Goal: Task Accomplishment & Management: Complete application form

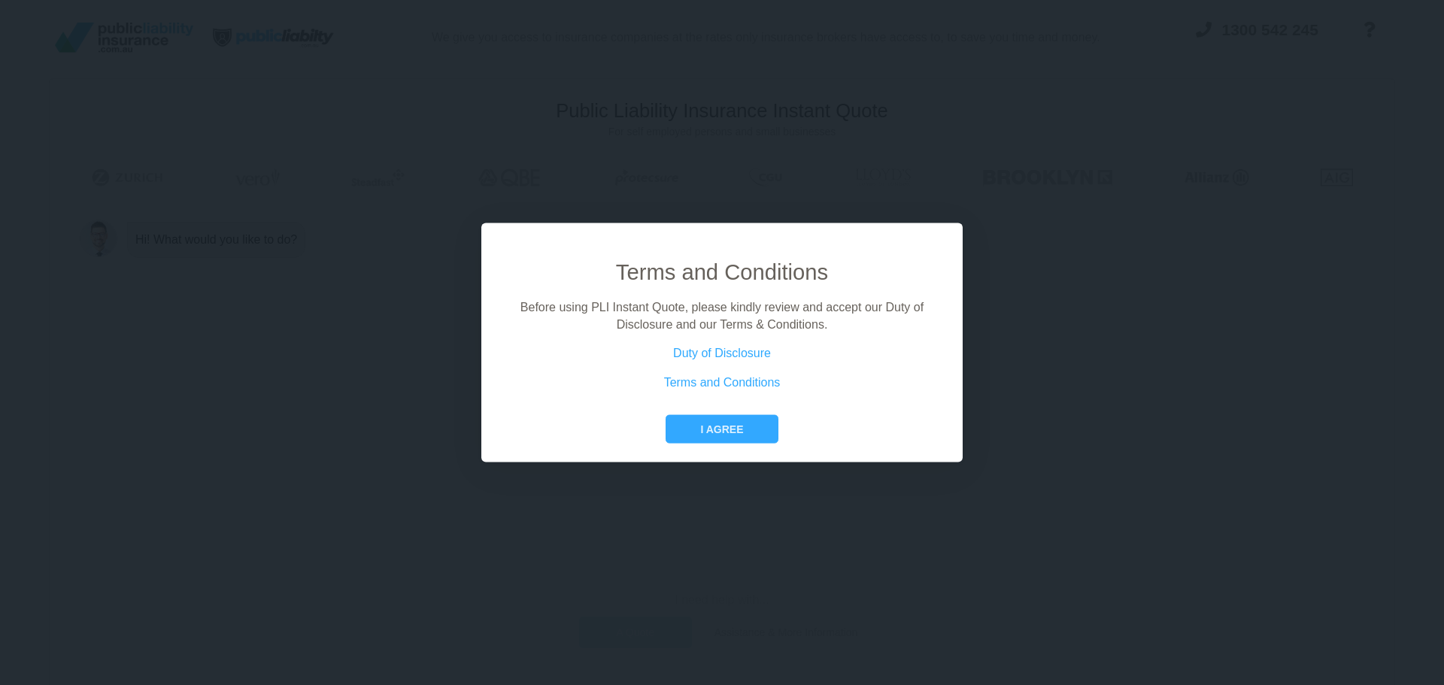
click at [740, 447] on div "Terms and Conditions Before using PLI Instant Quote, please kindly review and a…" at bounding box center [721, 343] width 481 height 240
click at [747, 432] on button "I agree" at bounding box center [721, 429] width 112 height 29
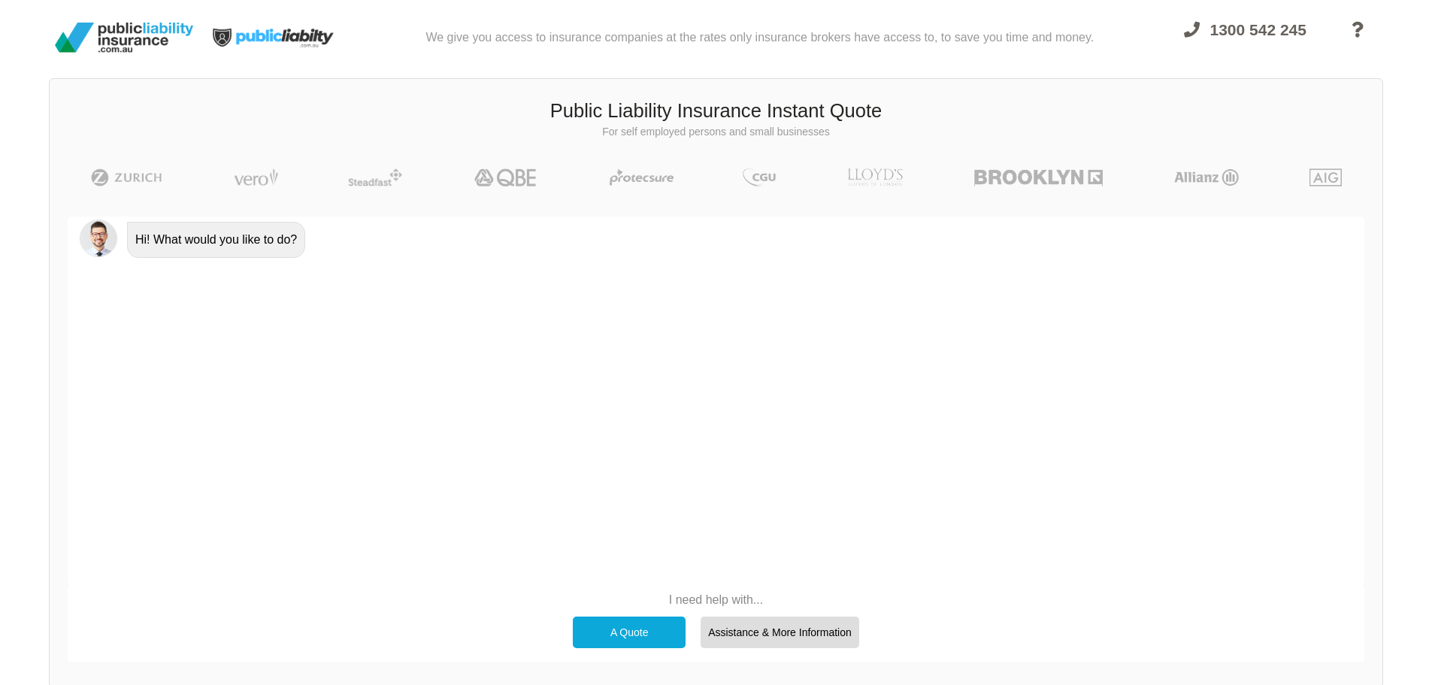
click at [624, 638] on div "A Quote" at bounding box center [629, 632] width 113 height 32
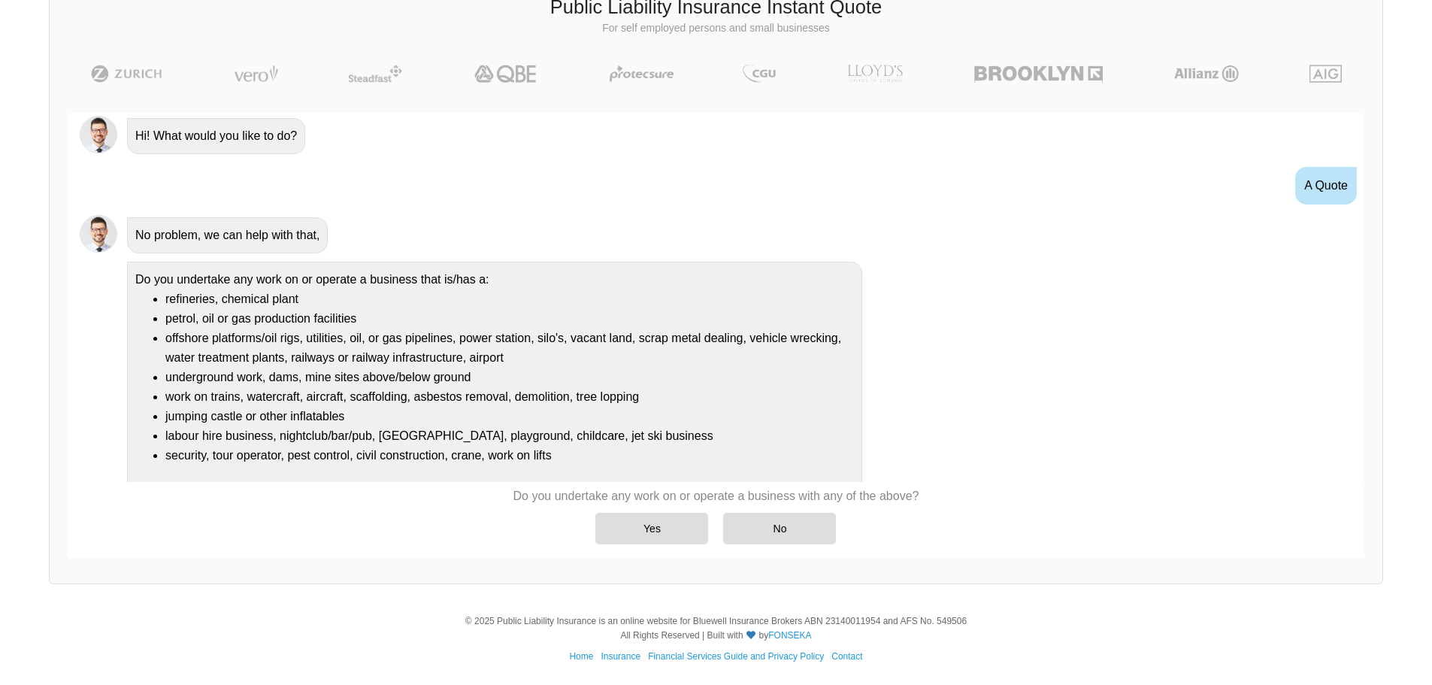
scroll to position [27, 0]
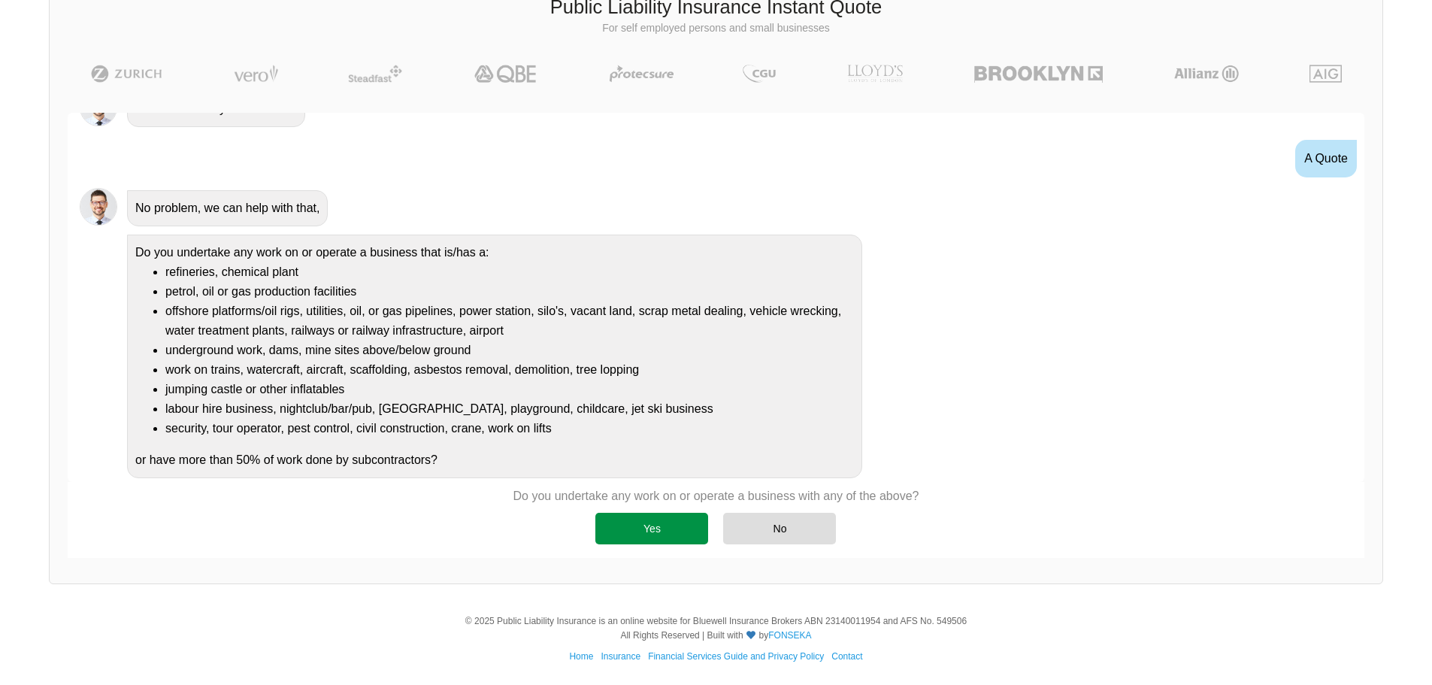
click at [668, 526] on div "Yes" at bounding box center [651, 529] width 113 height 32
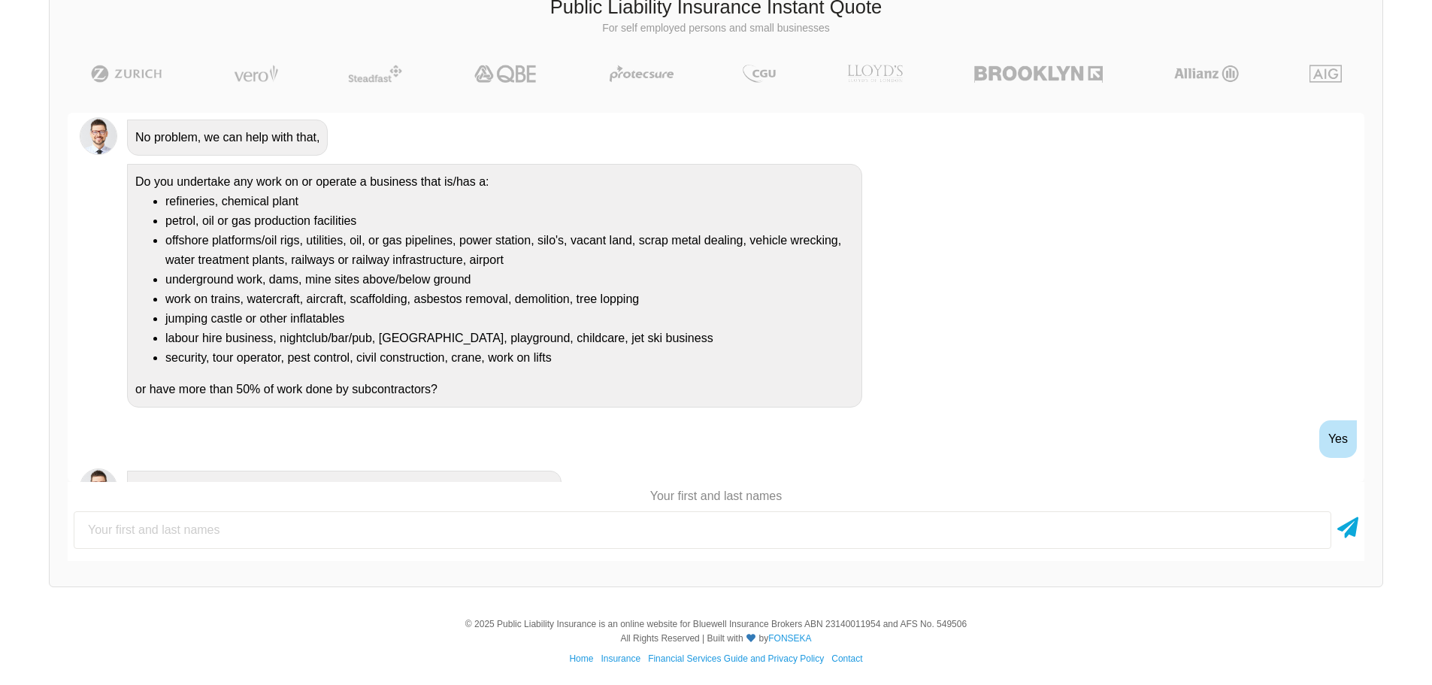
scroll to position [171, 0]
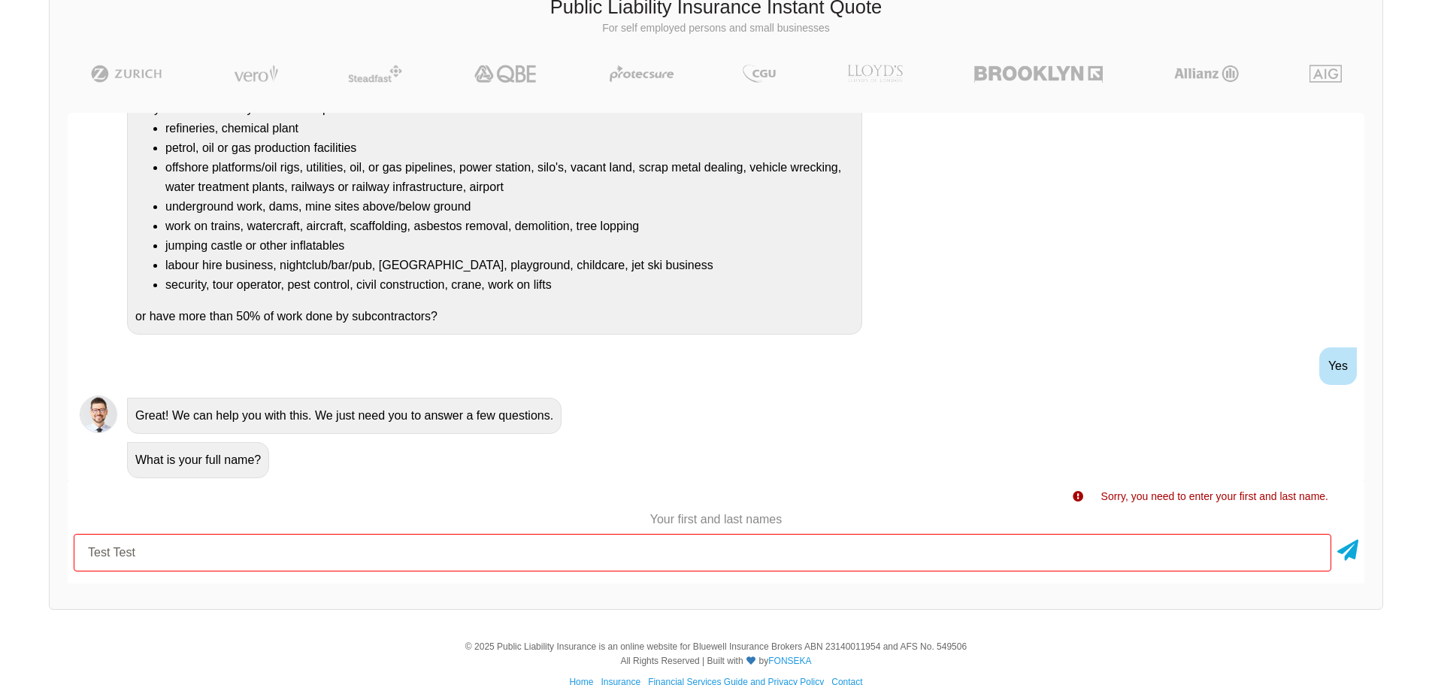
type input "Test Test"
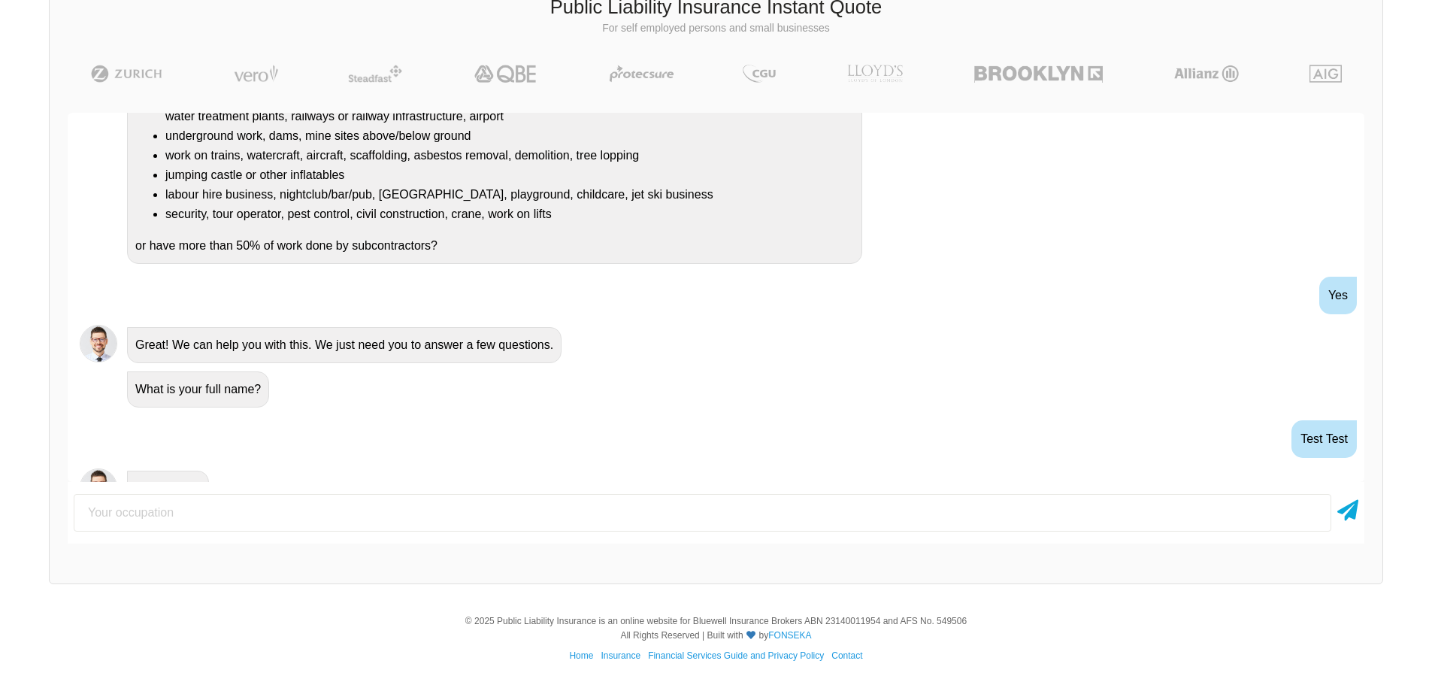
scroll to position [359, 0]
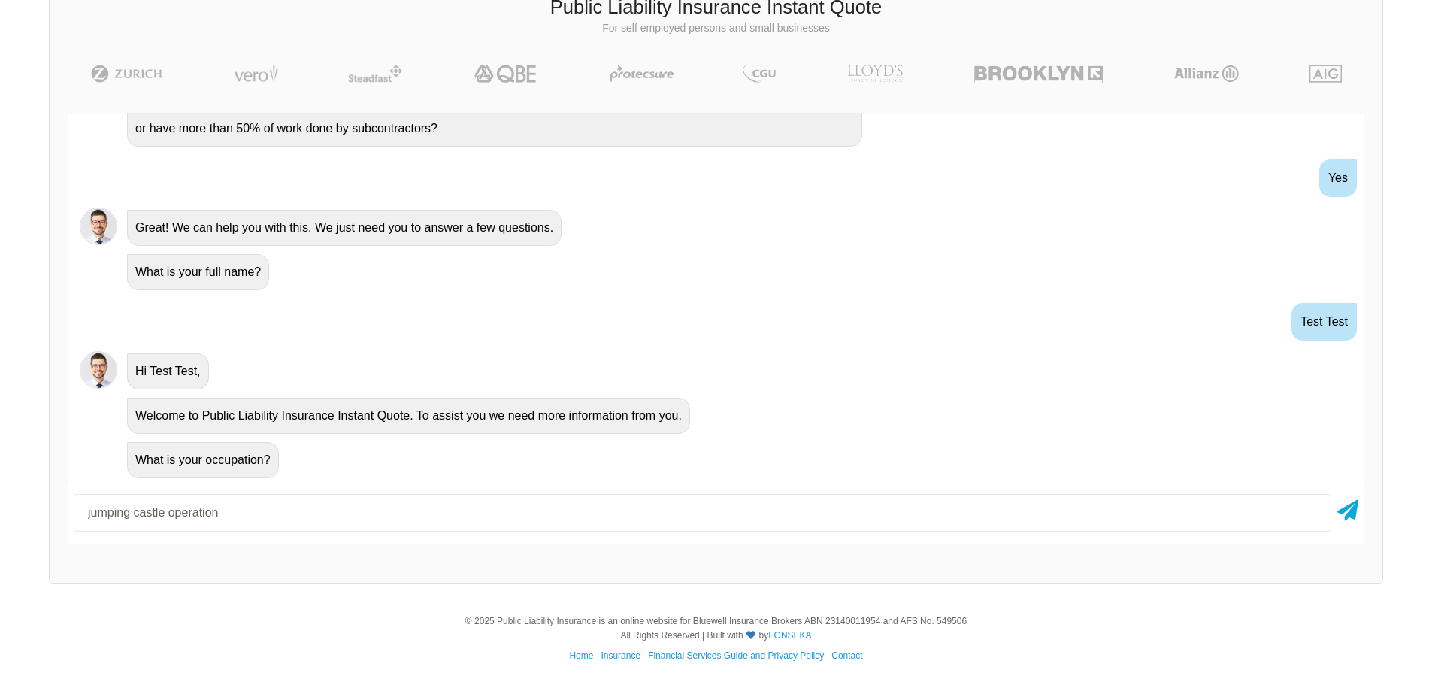
type input "jumping castle operation"
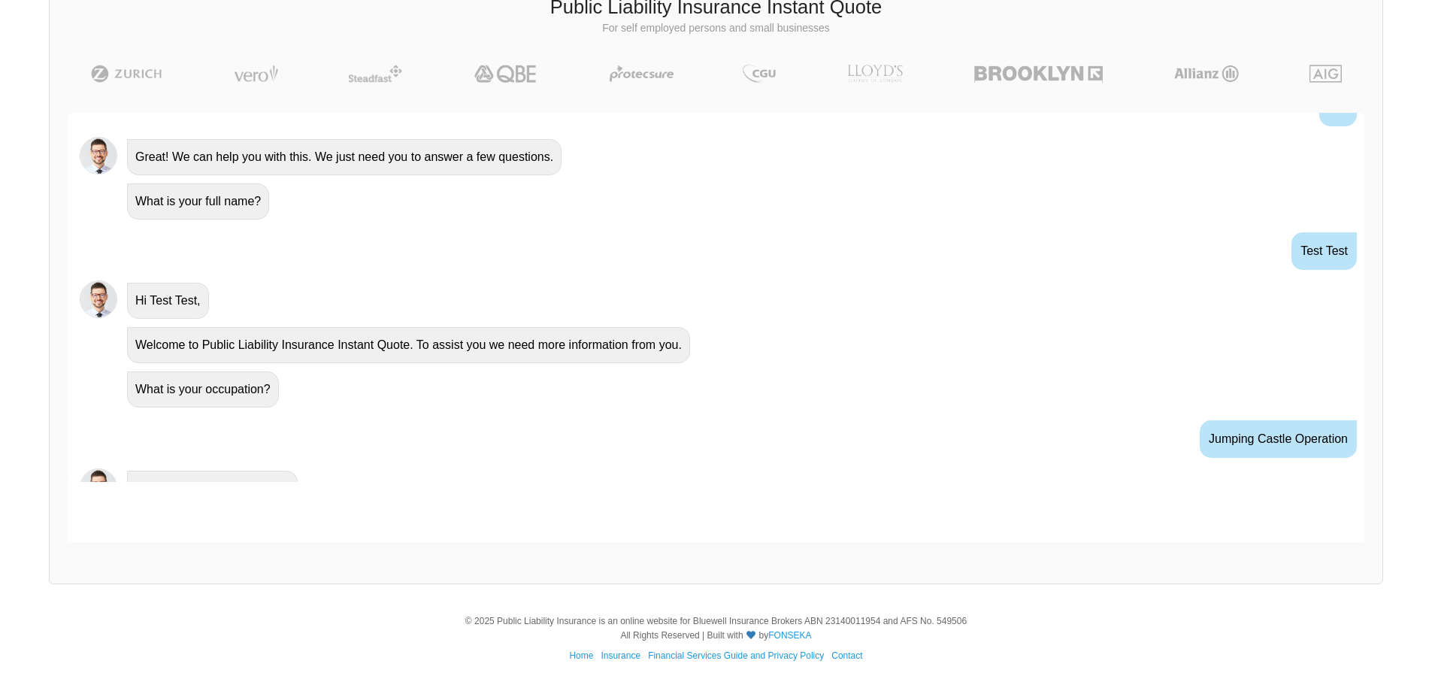
scroll to position [458, 0]
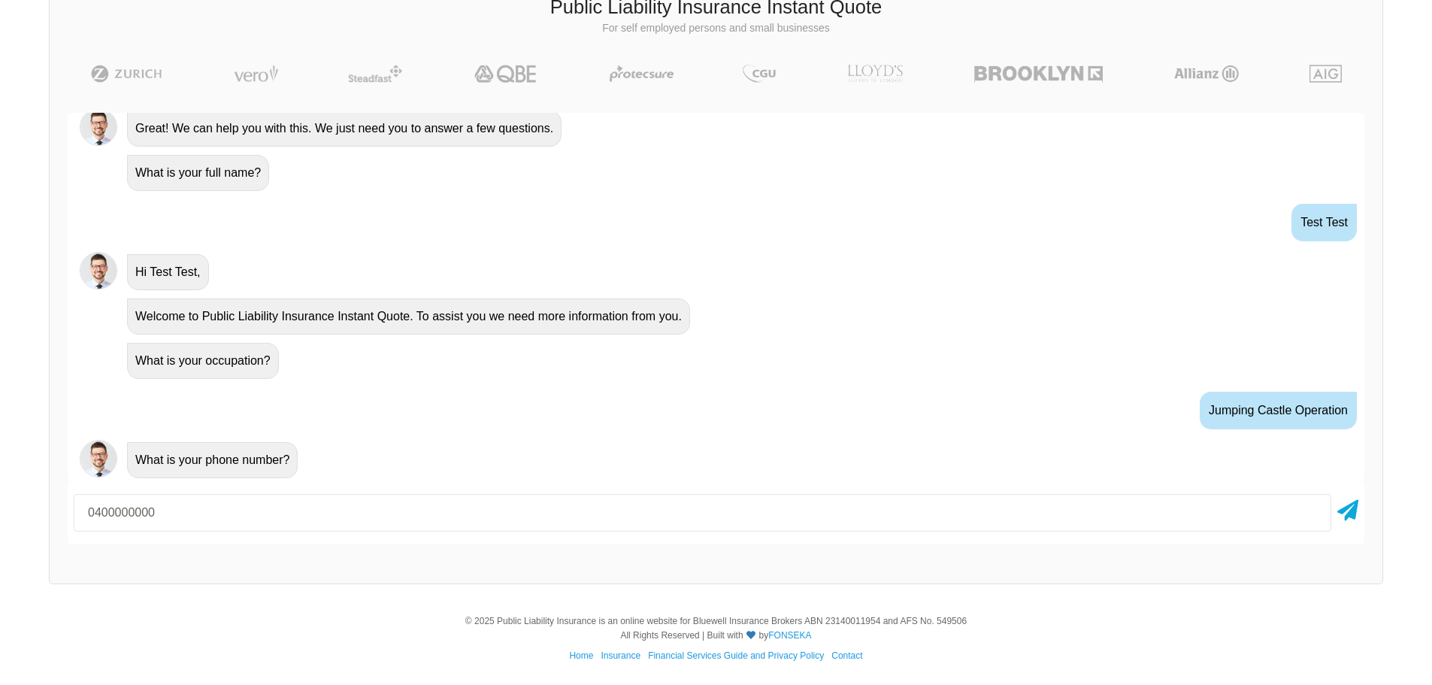
type input "0400000000"
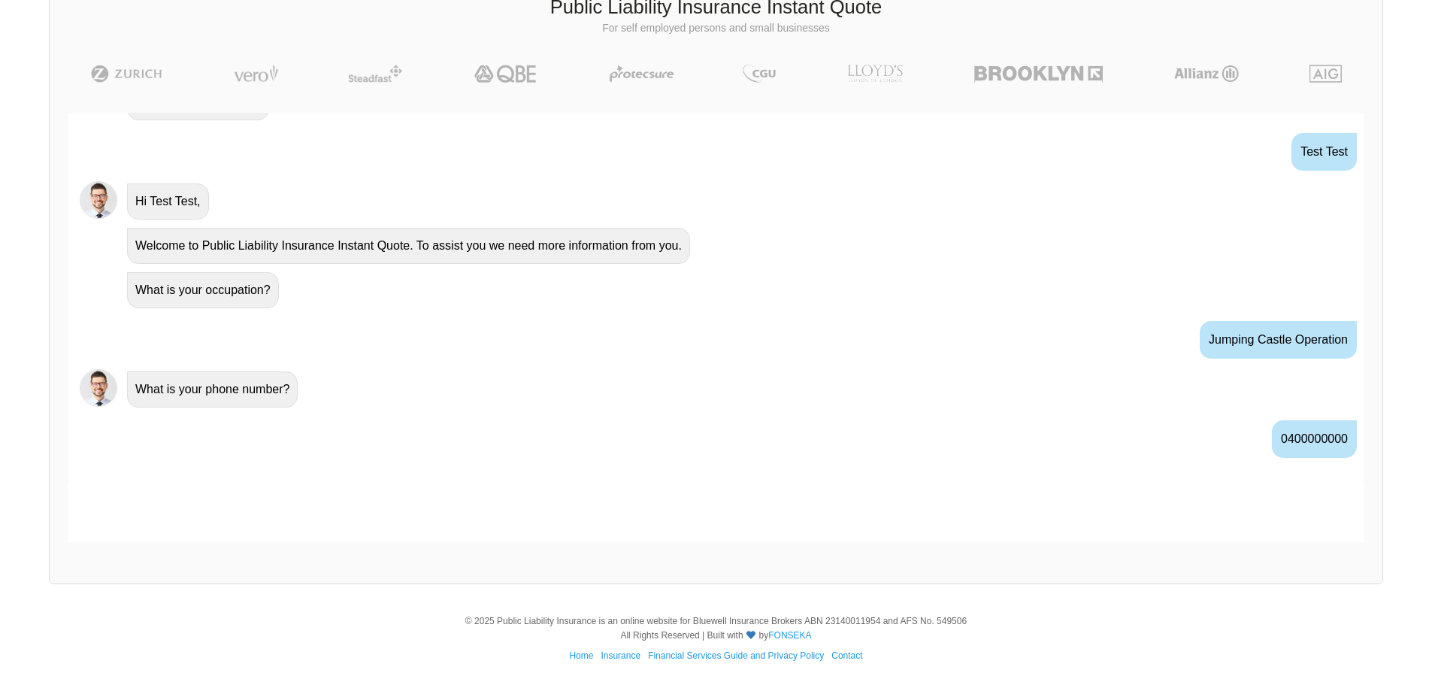
scroll to position [557, 0]
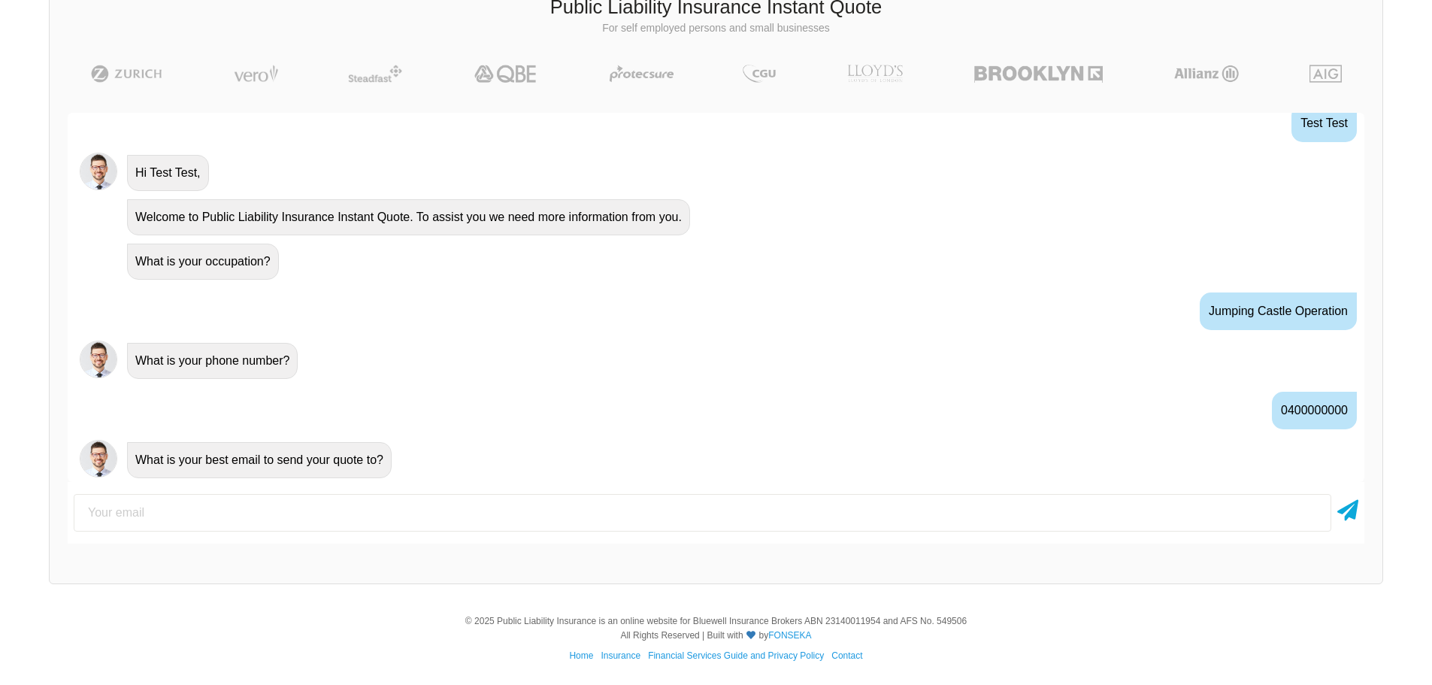
type input "r"
type input "[EMAIL_ADDRESS][DOMAIN_NAME]"
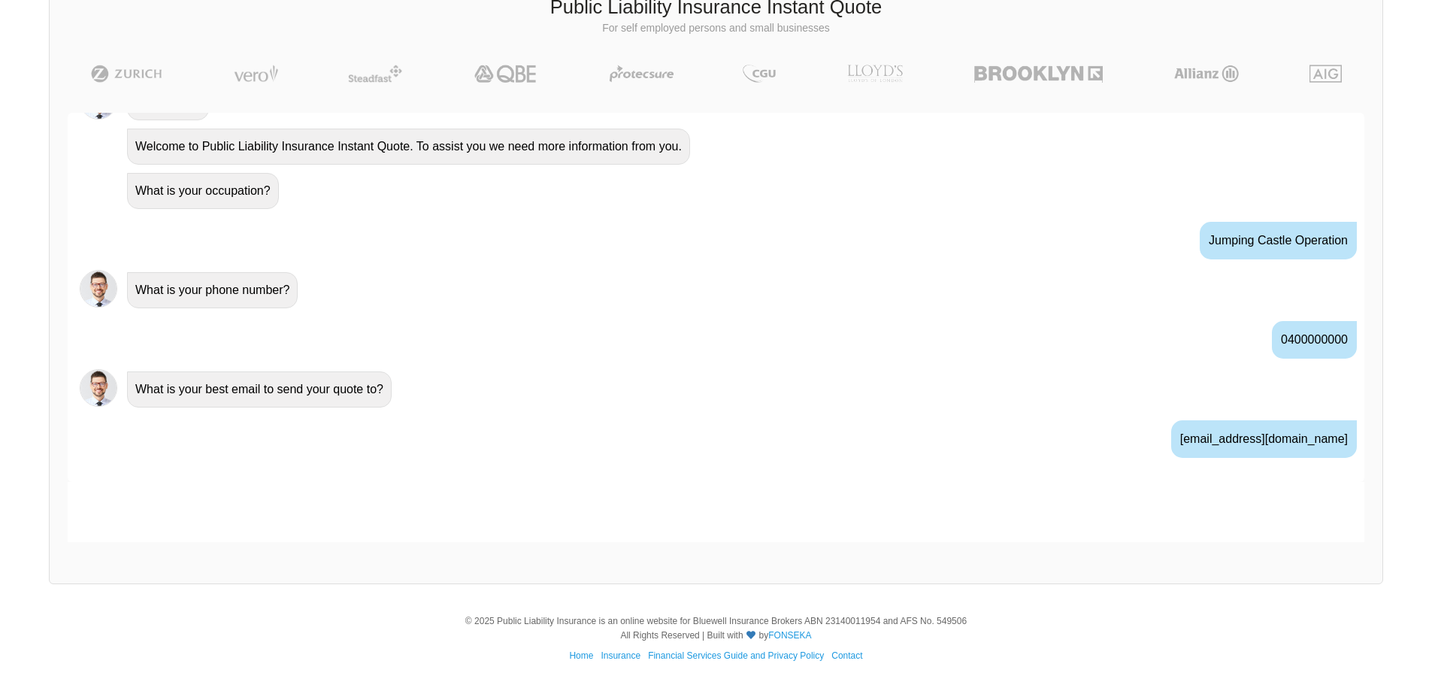
scroll to position [656, 0]
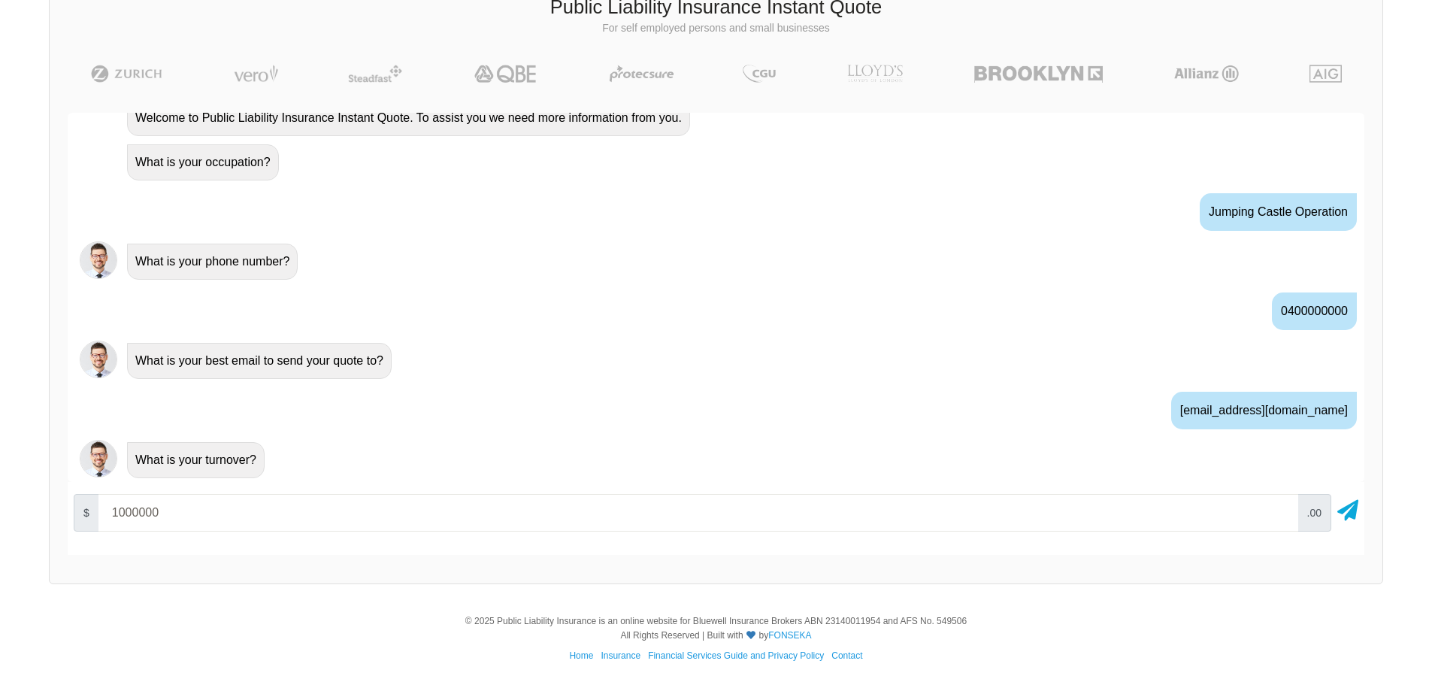
click at [426, 515] on input "1000000" at bounding box center [698, 513] width 1200 height 38
click at [123, 514] on input "1000000" at bounding box center [698, 513] width 1200 height 38
click at [118, 514] on input "1000000" at bounding box center [698, 513] width 1200 height 38
click at [178, 513] on input "1000000" at bounding box center [698, 513] width 1200 height 38
type input "1000000"
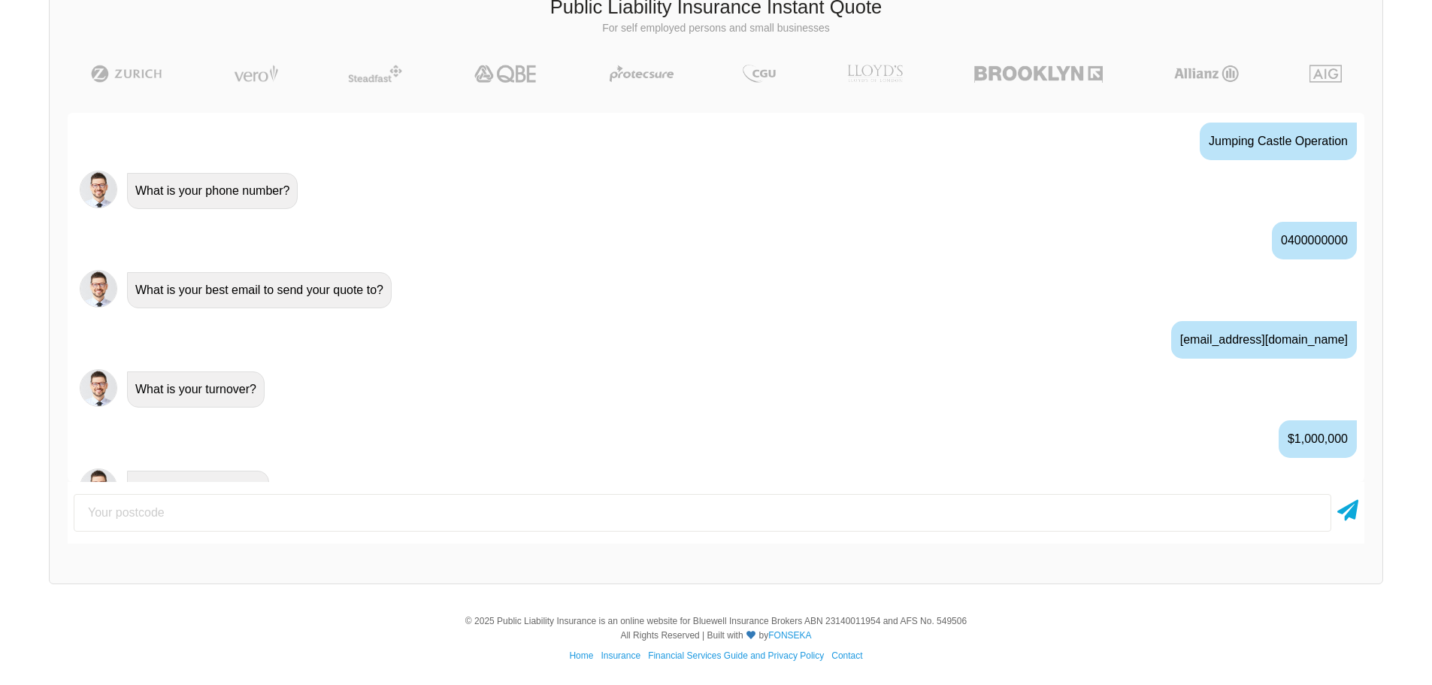
scroll to position [756, 0]
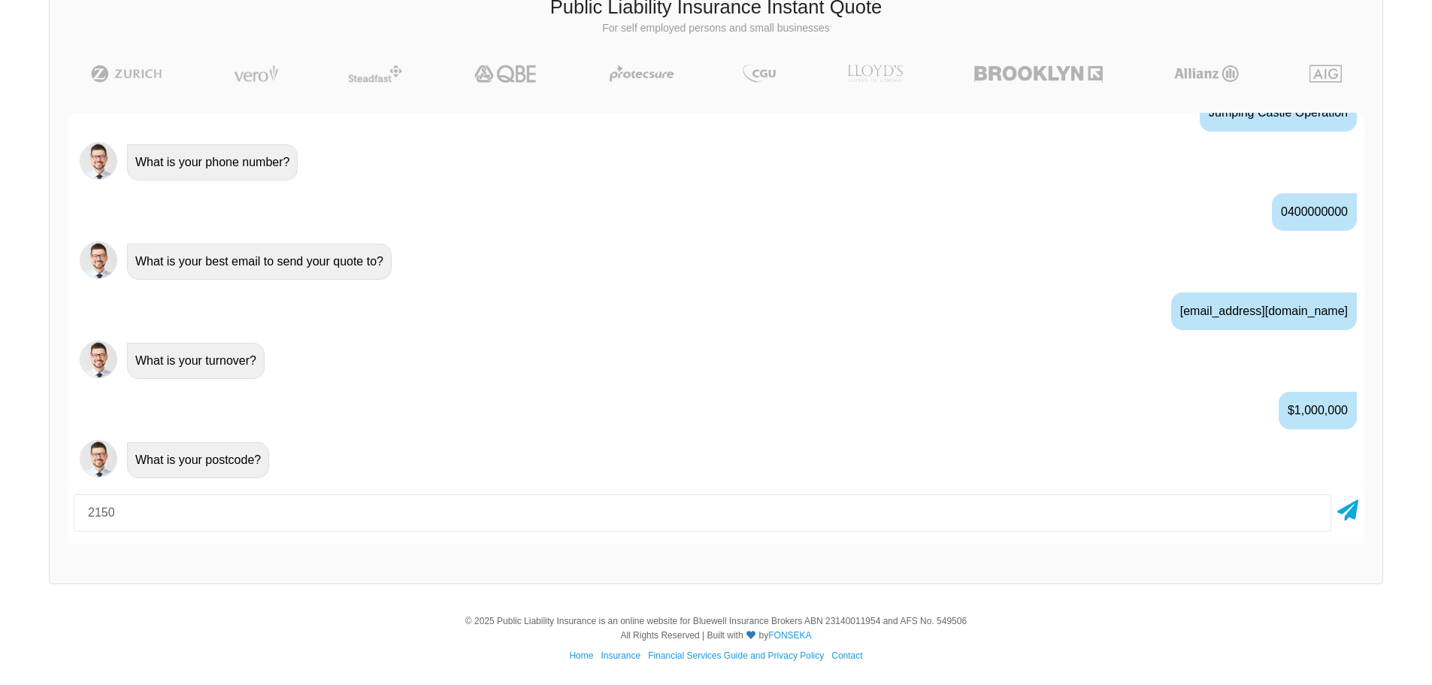
type input "2150"
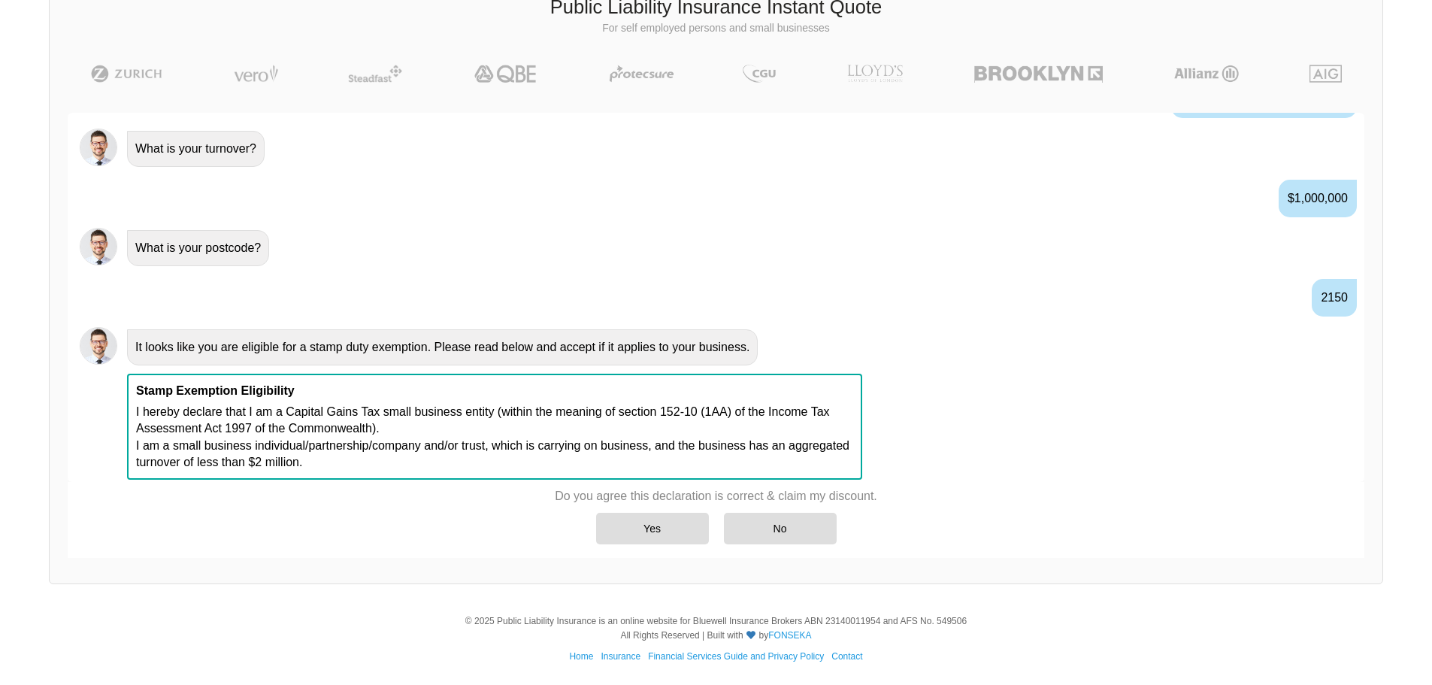
scroll to position [969, 0]
click at [626, 524] on div "Yes" at bounding box center [652, 529] width 113 height 32
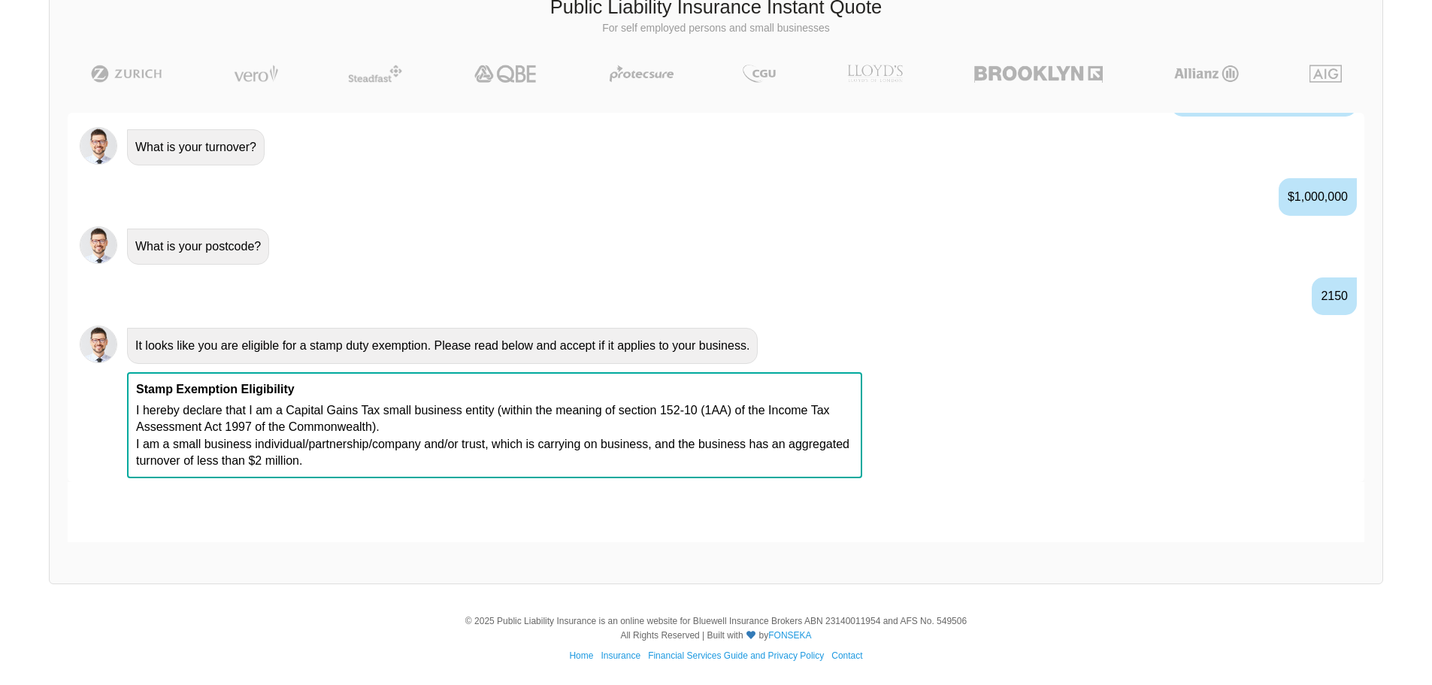
scroll to position [1068, 0]
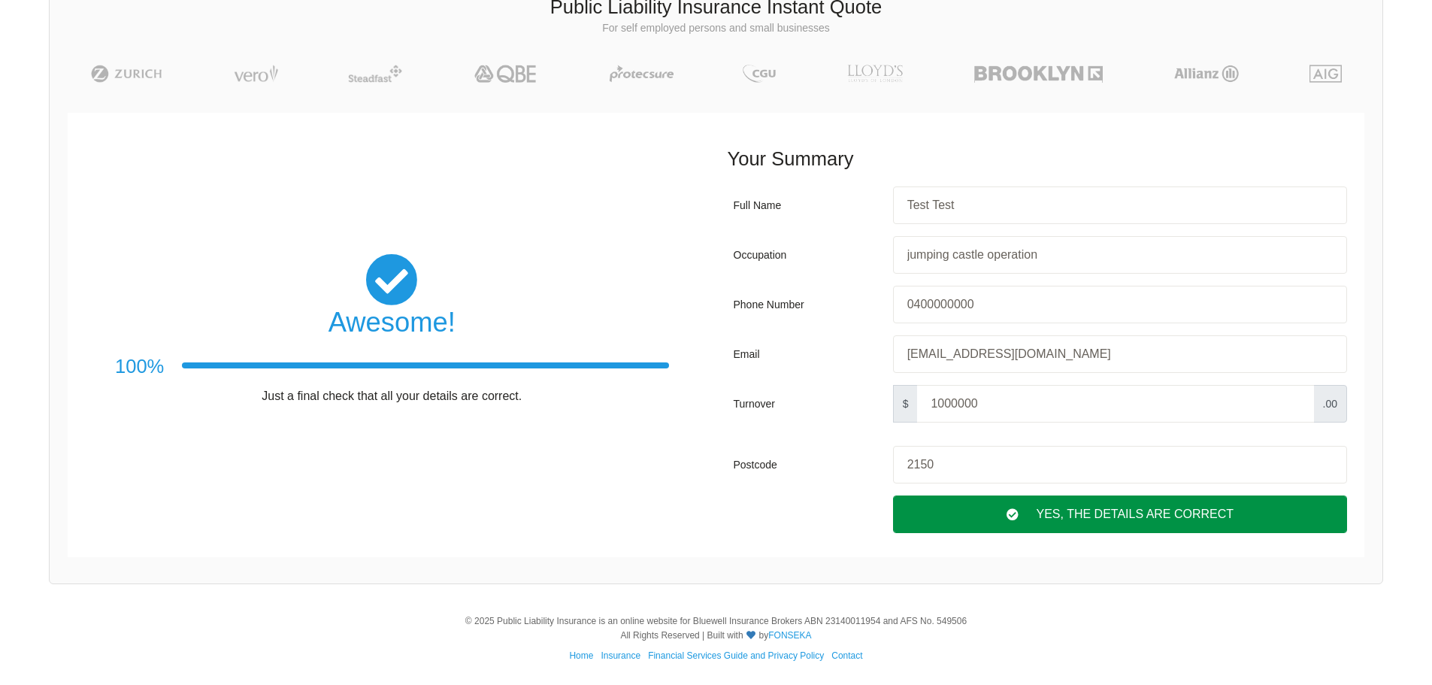
click at [1019, 527] on div "Yes, The Details are correct" at bounding box center [1120, 514] width 454 height 38
